Goal: Find contact information: Find contact information

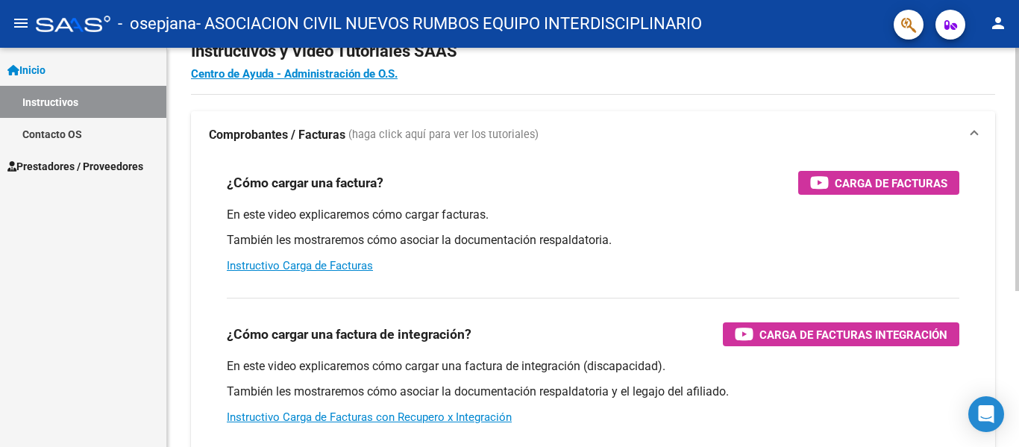
click at [1018, 188] on div at bounding box center [1017, 197] width 4 height 243
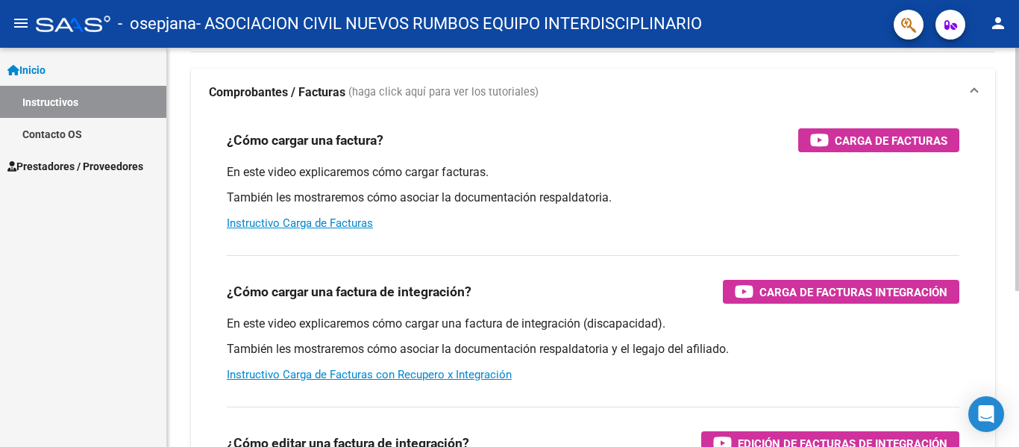
scroll to position [98, 0]
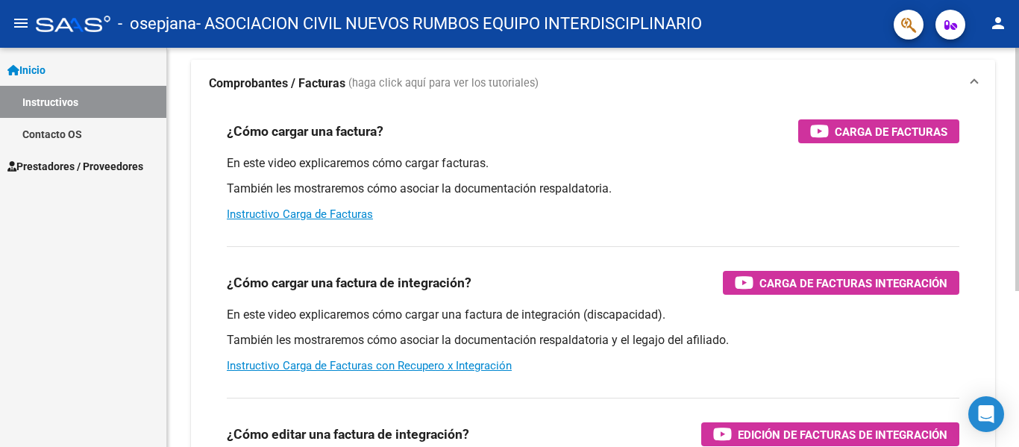
click at [1018, 219] on div at bounding box center [1017, 228] width 4 height 243
click at [1014, 250] on div "Instructivos y Video Tutoriales SAAS Centro de Ayuda - Administración de O.S. C…" at bounding box center [595, 277] width 856 height 654
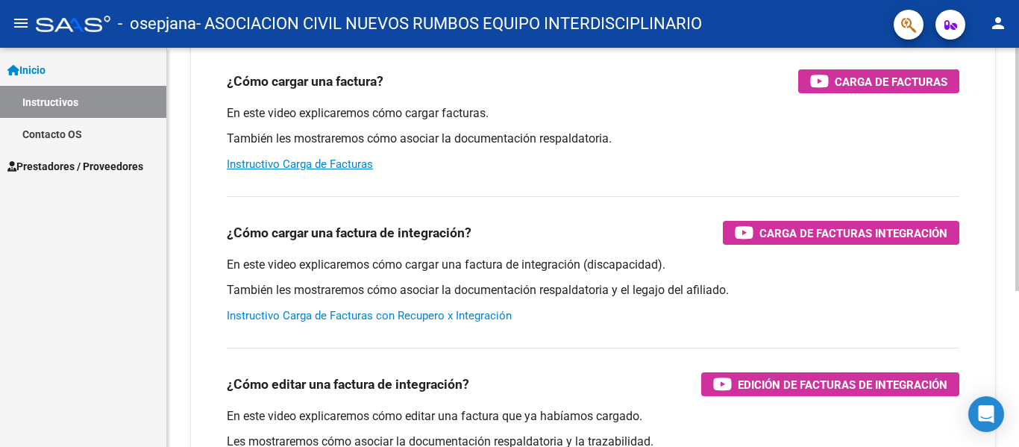
click at [388, 310] on link "Instructivo Carga de Facturas con Recupero x Integración" at bounding box center [369, 315] width 285 height 13
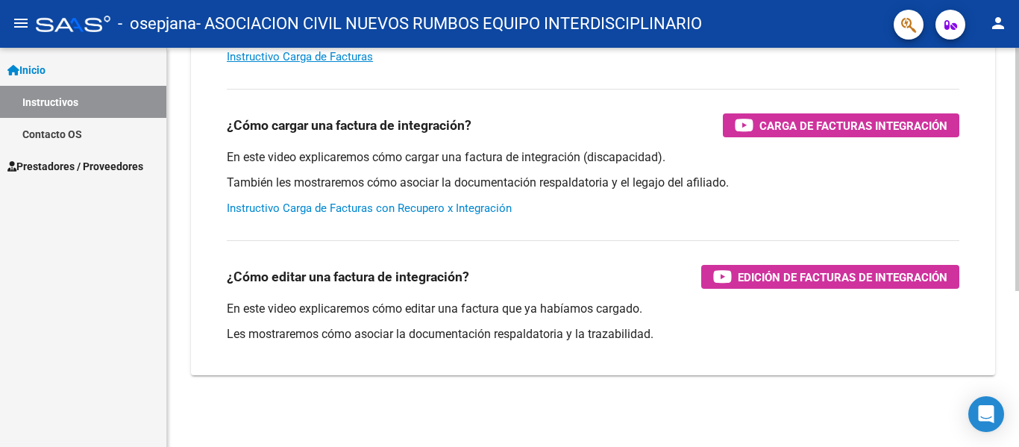
click at [1017, 231] on div at bounding box center [1017, 325] width 4 height 243
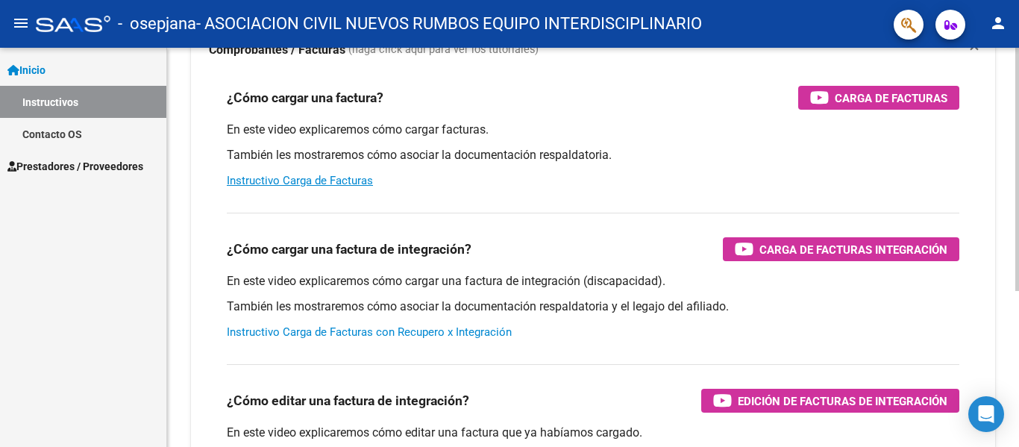
click at [1006, 151] on div "Instructivos y Video Tutoriales SAAS Centro de Ayuda - Administración de O.S. C…" at bounding box center [595, 243] width 856 height 654
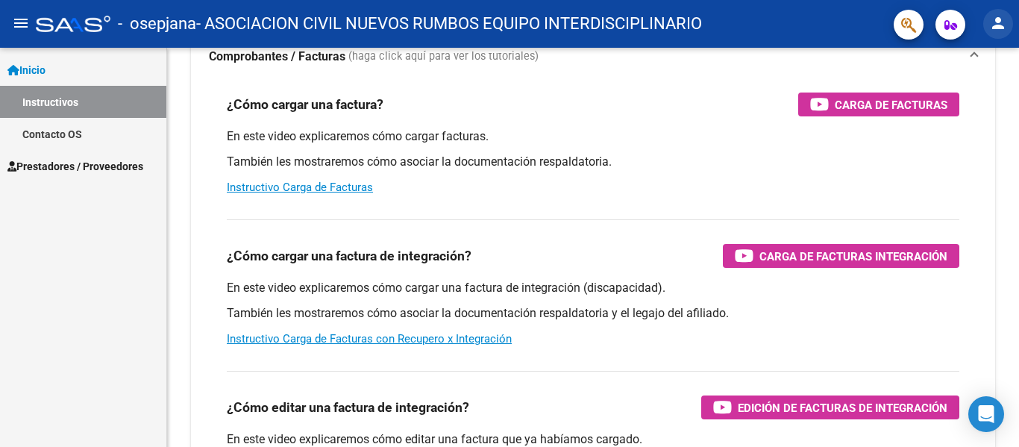
click at [995, 19] on mat-icon "person" at bounding box center [998, 23] width 18 height 18
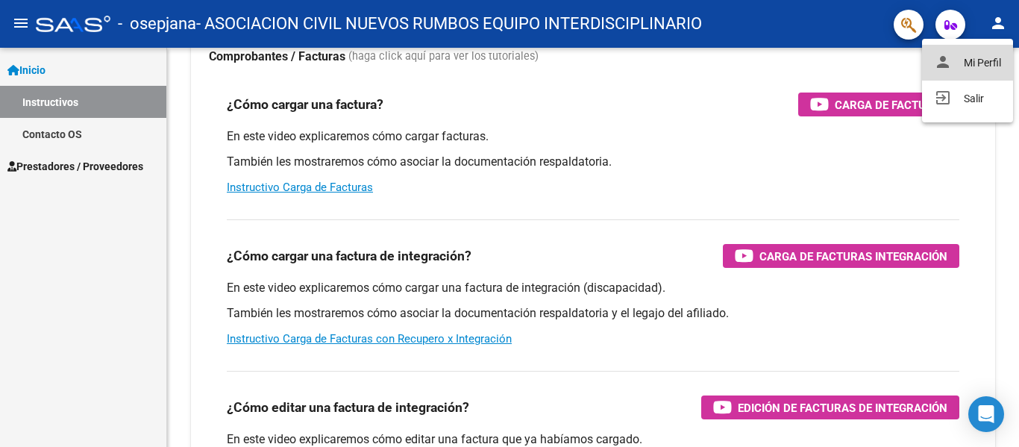
click at [991, 62] on button "person Mi Perfil" at bounding box center [967, 63] width 91 height 36
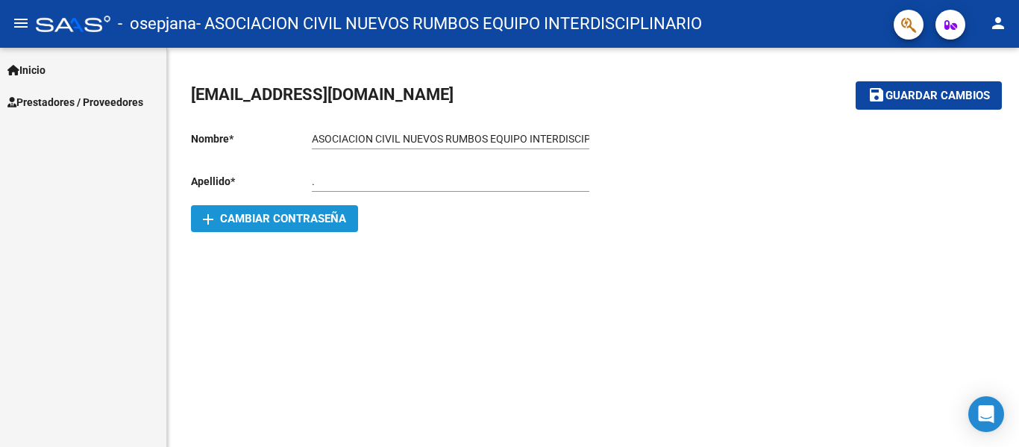
click at [279, 216] on span "add Cambiar Contraseña" at bounding box center [274, 218] width 143 height 13
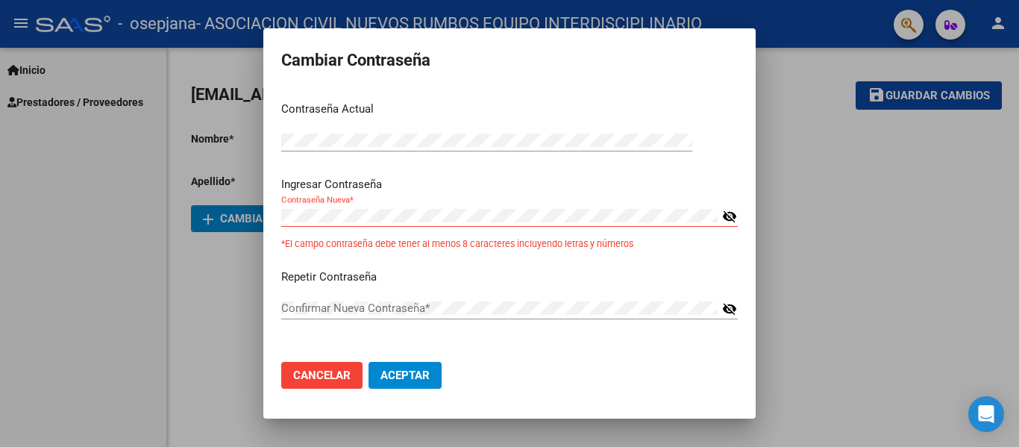
click at [736, 216] on mat-icon "visibility_off" at bounding box center [729, 216] width 15 height 18
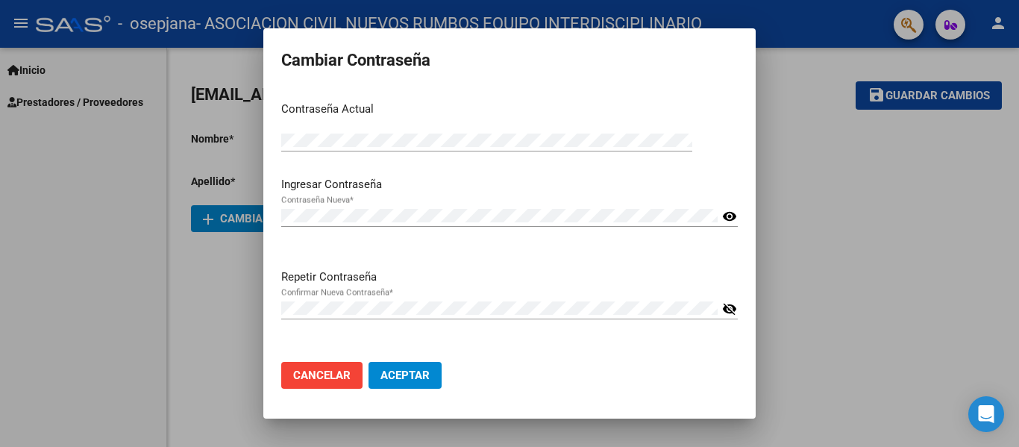
click at [731, 312] on mat-icon "visibility_off" at bounding box center [729, 309] width 15 height 18
click at [413, 376] on span "Aceptar" at bounding box center [404, 375] width 49 height 13
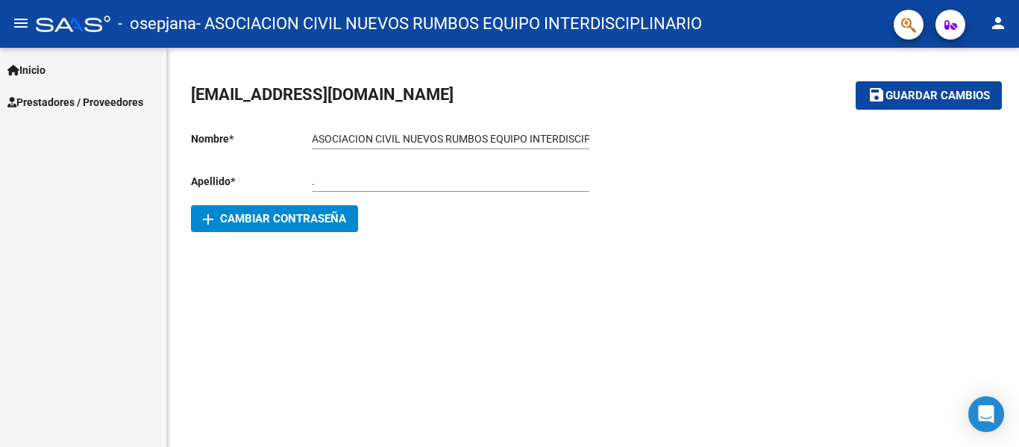
click at [994, 25] on mat-icon "person" at bounding box center [998, 23] width 18 height 18
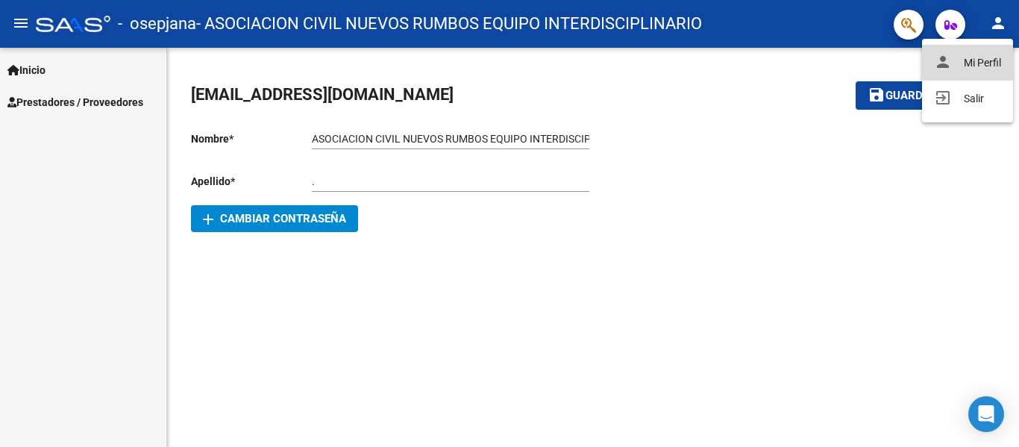
click at [977, 63] on button "person Mi Perfil" at bounding box center [967, 63] width 91 height 36
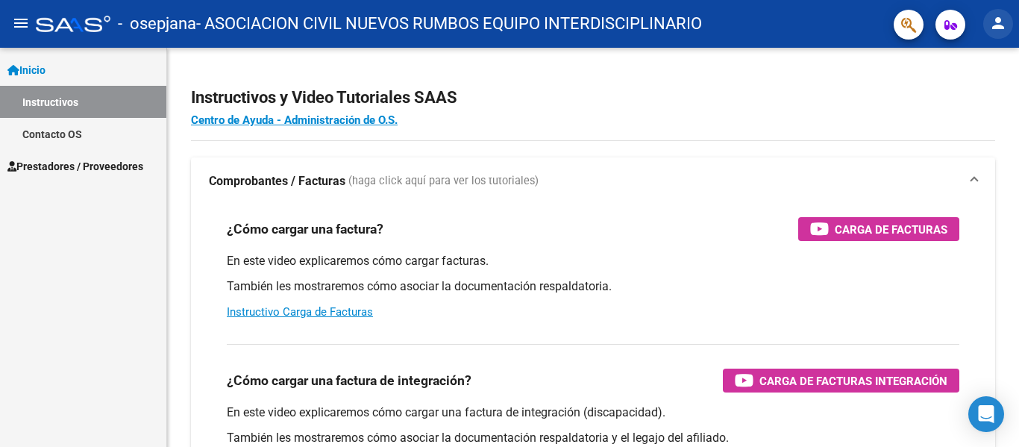
click at [986, 29] on button "person" at bounding box center [998, 24] width 30 height 30
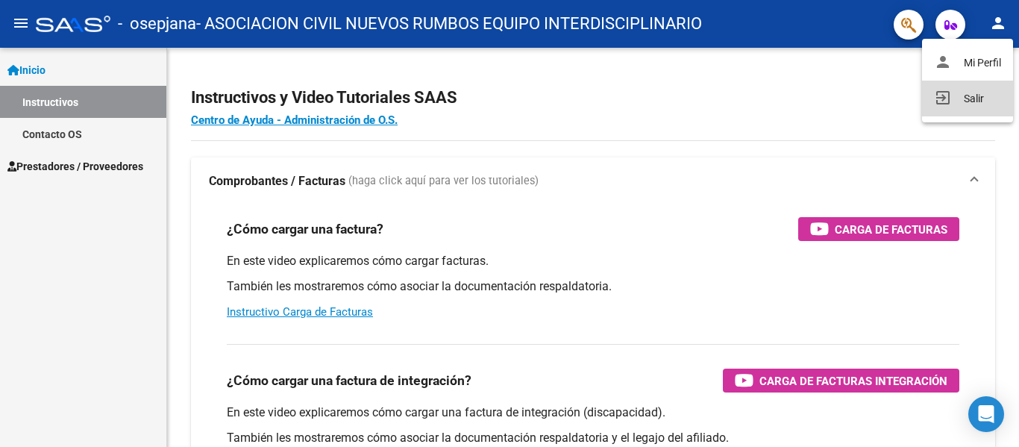
click at [971, 91] on button "exit_to_app Salir" at bounding box center [967, 99] width 91 height 36
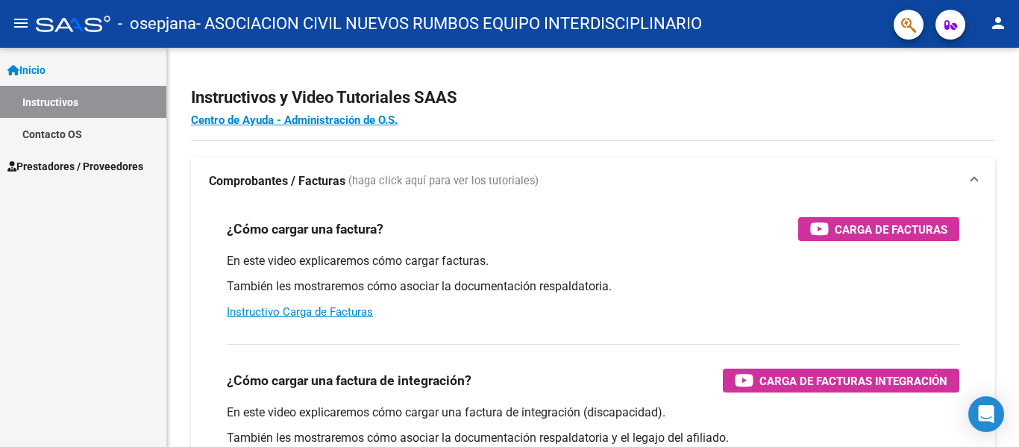
click at [86, 126] on link "Contacto OS" at bounding box center [83, 134] width 166 height 32
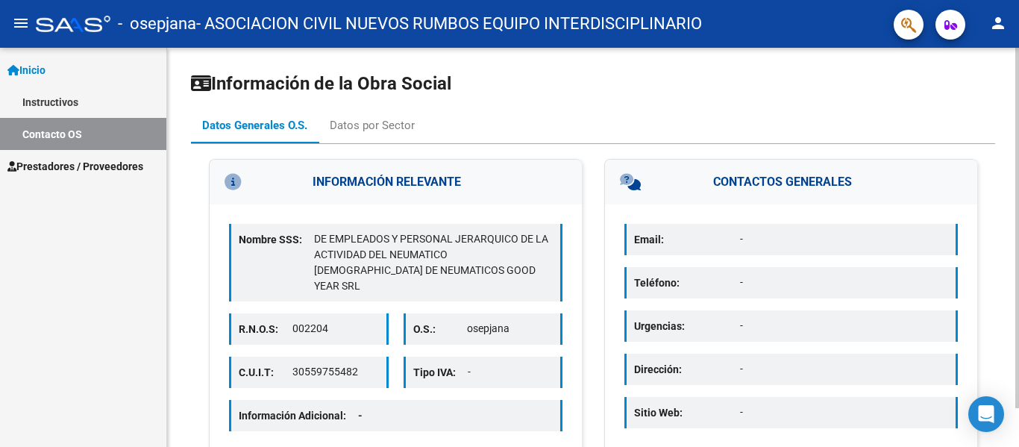
click at [407, 254] on p "DE EMPLEADOS Y PERSONAL JERARQUICO DE LA ACTIVIDAD DEL NEUMATICO ARGENTINO DE N…" at bounding box center [433, 262] width 239 height 63
click at [390, 119] on div "Datos por Sector" at bounding box center [372, 125] width 85 height 16
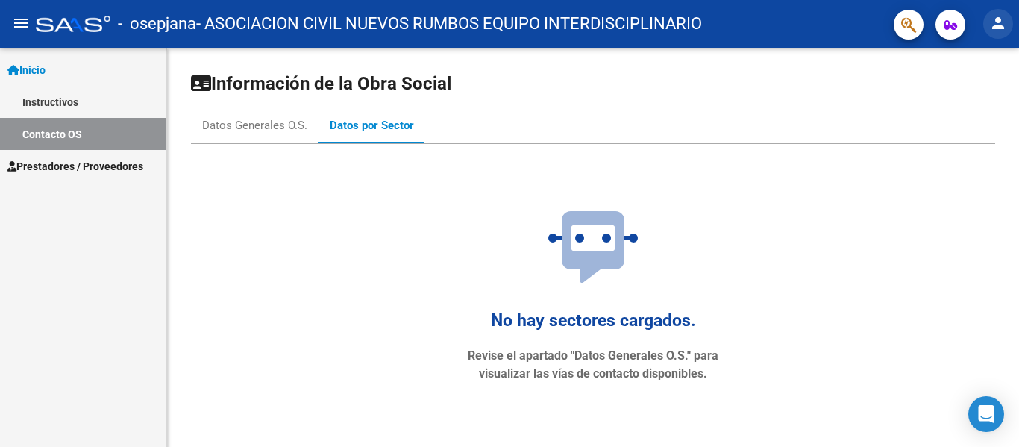
click at [1006, 27] on mat-icon "person" at bounding box center [998, 23] width 18 height 18
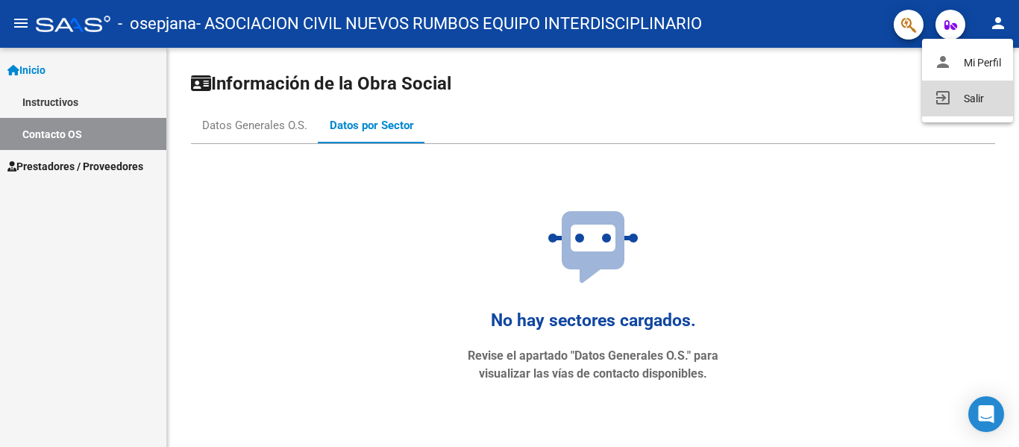
click at [967, 98] on button "exit_to_app Salir" at bounding box center [967, 99] width 91 height 36
